Goal: Task Accomplishment & Management: Manage account settings

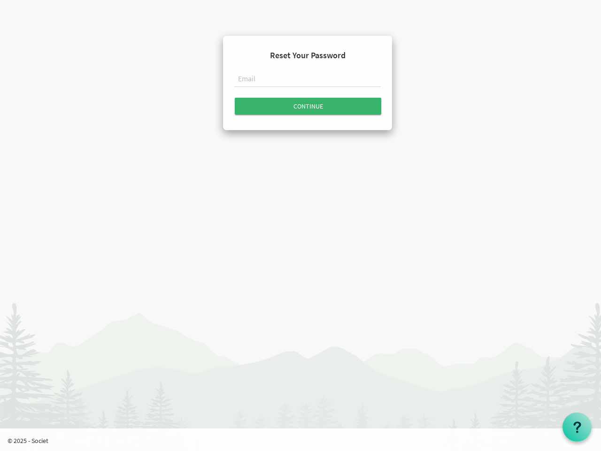
click at [308, 81] on input "text" at bounding box center [307, 79] width 147 height 16
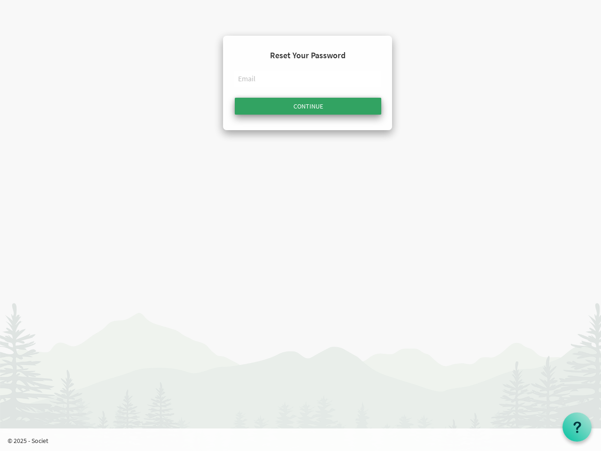
click at [308, 106] on input "Continue" at bounding box center [308, 106] width 147 height 17
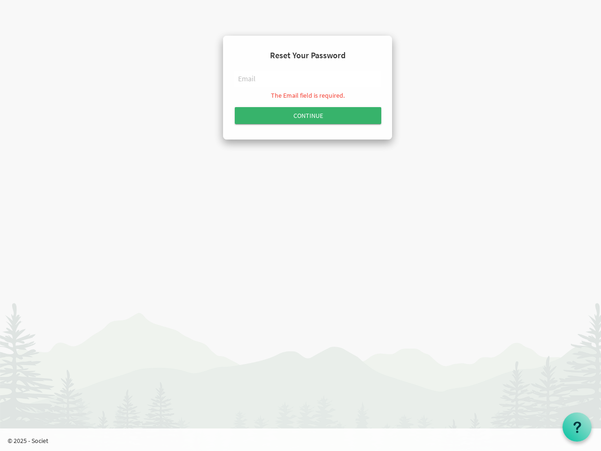
click at [577, 427] on use at bounding box center [578, 426] width 8 height 11
